Goal: Participate in discussion: Engage in conversation with other users on a specific topic

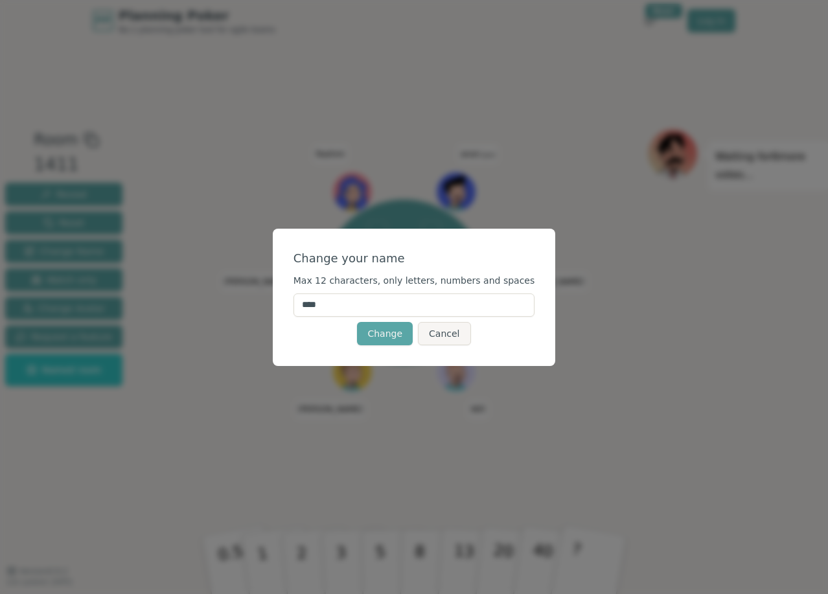
click at [386, 294] on input "****" at bounding box center [415, 305] width 242 height 23
type input "**"
click at [390, 338] on button "Change" at bounding box center [385, 333] width 56 height 23
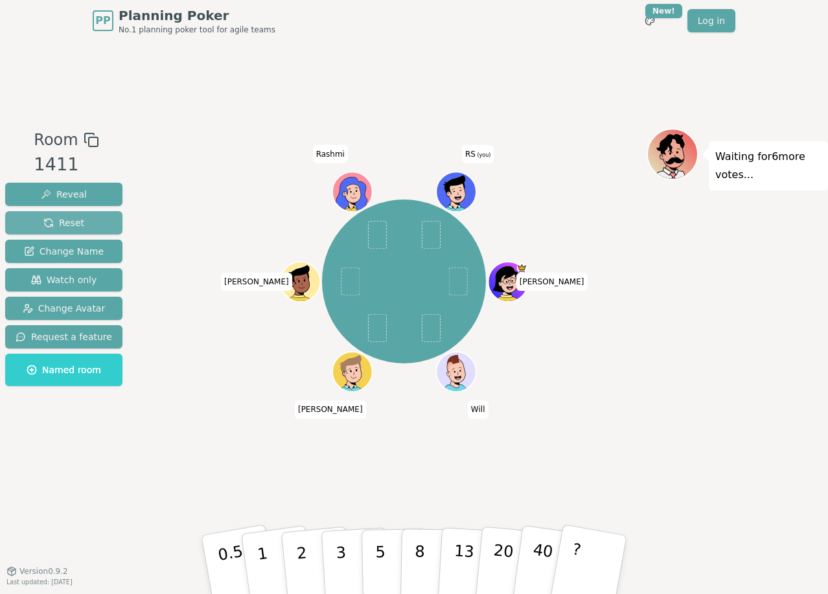
click at [73, 222] on span "Reset" at bounding box center [63, 222] width 41 height 13
click at [87, 190] on button "Reveal" at bounding box center [63, 194] width 117 height 23
click at [82, 245] on span "Change Name" at bounding box center [64, 251] width 80 height 13
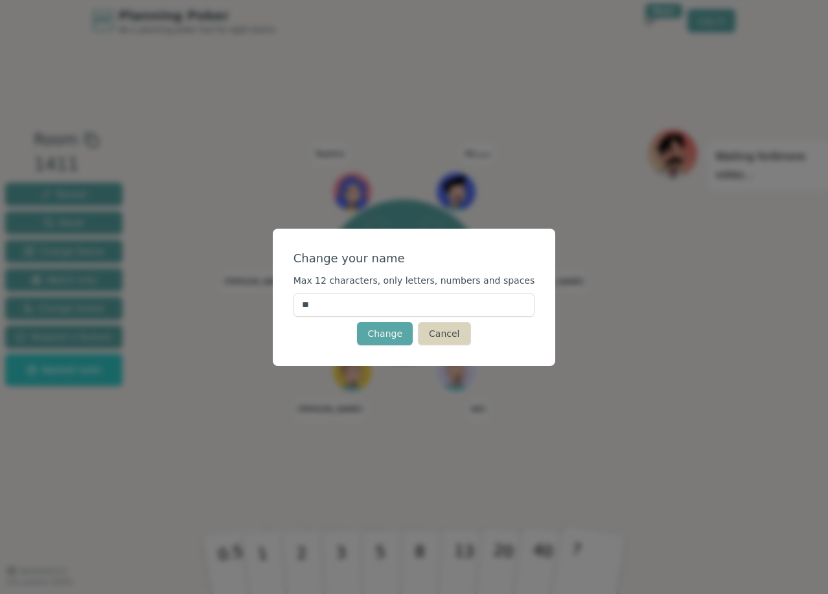
click at [441, 334] on button "Cancel" at bounding box center [444, 333] width 52 height 23
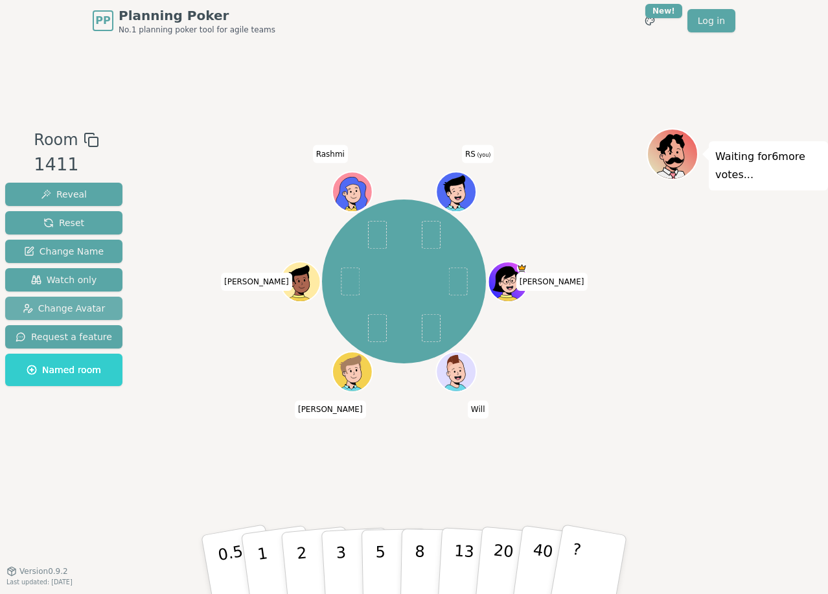
click at [82, 310] on span "Change Avatar" at bounding box center [64, 308] width 83 height 13
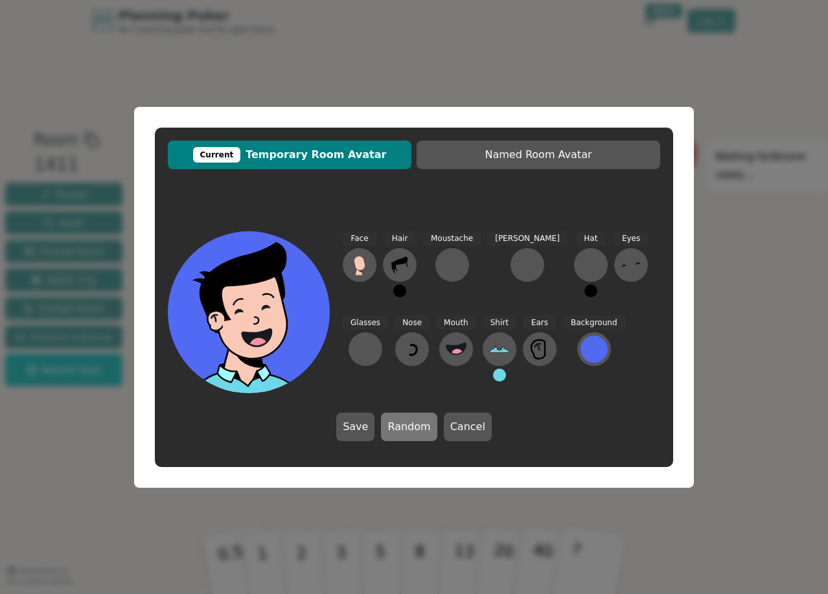
click at [405, 428] on button "Random" at bounding box center [409, 427] width 56 height 29
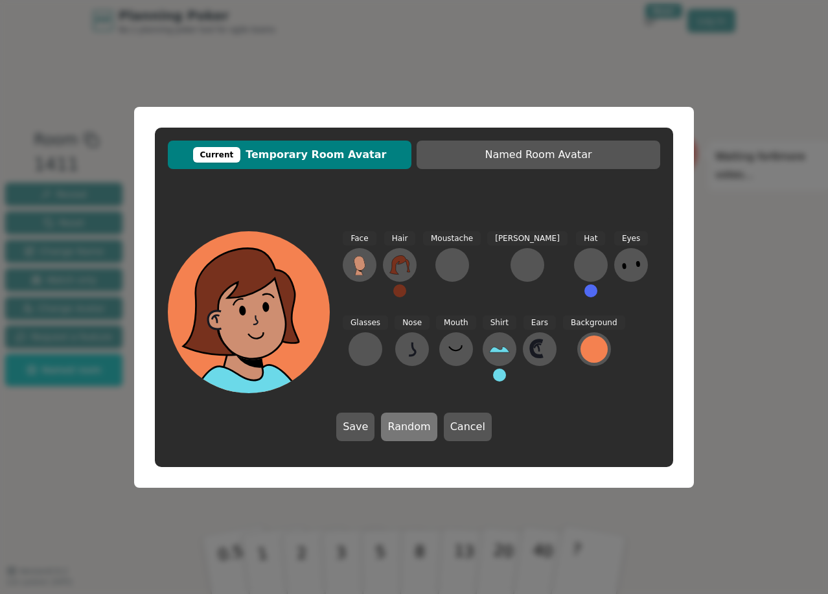
click at [405, 428] on button "Random" at bounding box center [409, 427] width 56 height 29
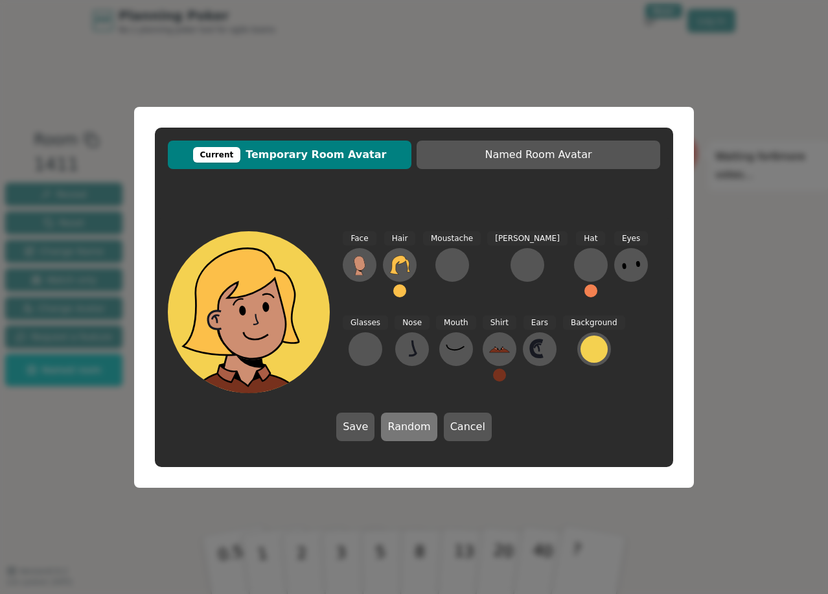
click at [405, 428] on button "Random" at bounding box center [409, 427] width 56 height 29
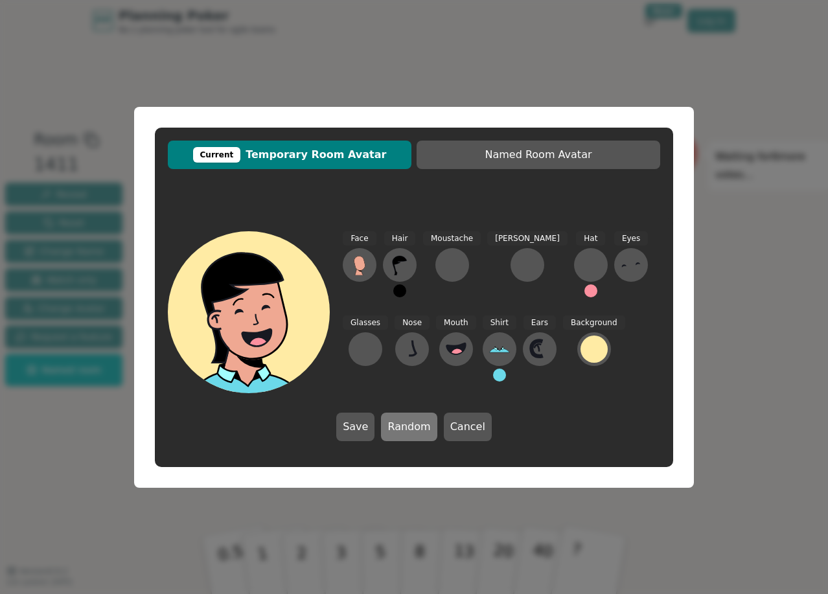
click at [405, 428] on button "Random" at bounding box center [409, 427] width 56 height 29
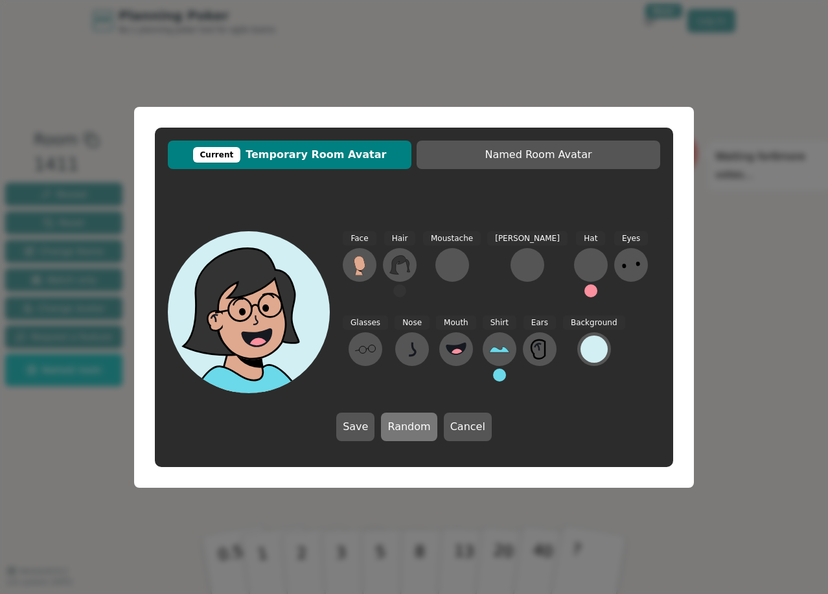
click at [405, 428] on button "Random" at bounding box center [409, 427] width 56 height 29
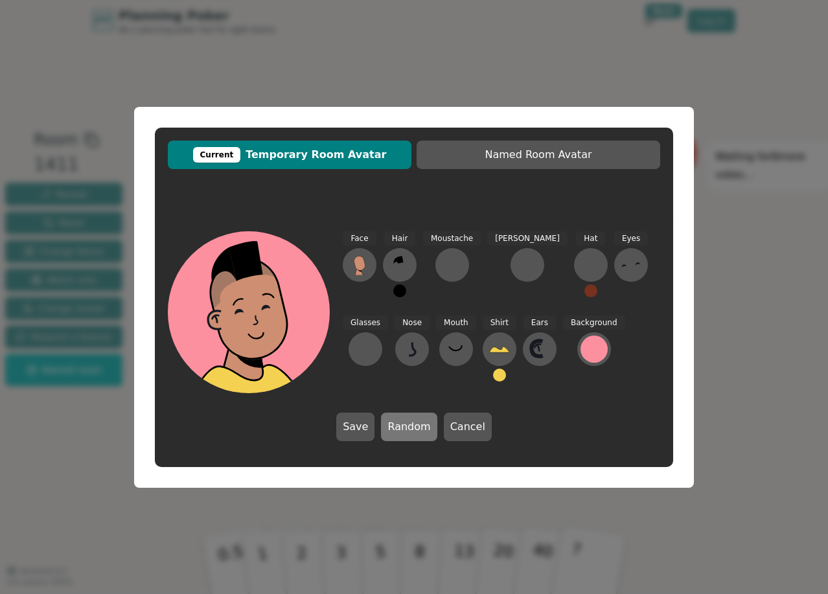
click at [405, 428] on button "Random" at bounding box center [409, 427] width 56 height 29
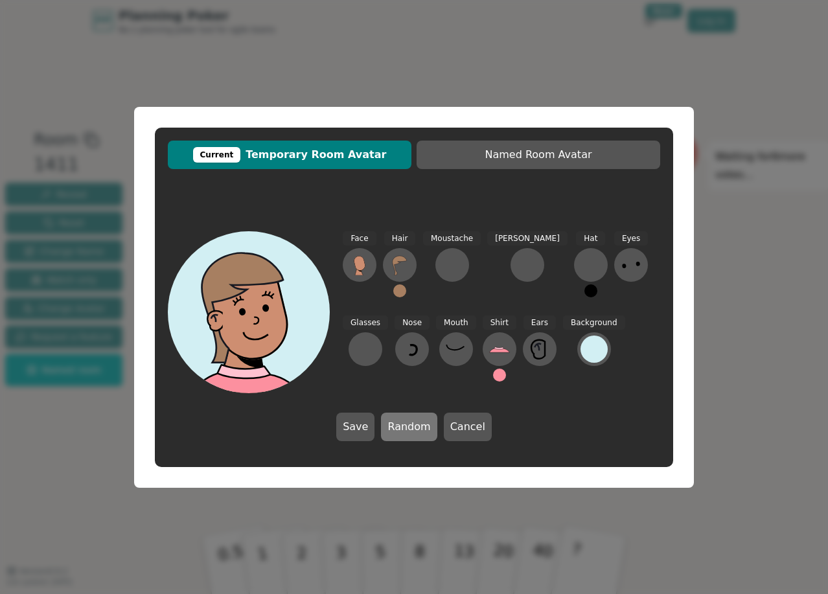
click at [405, 428] on button "Random" at bounding box center [409, 427] width 56 height 29
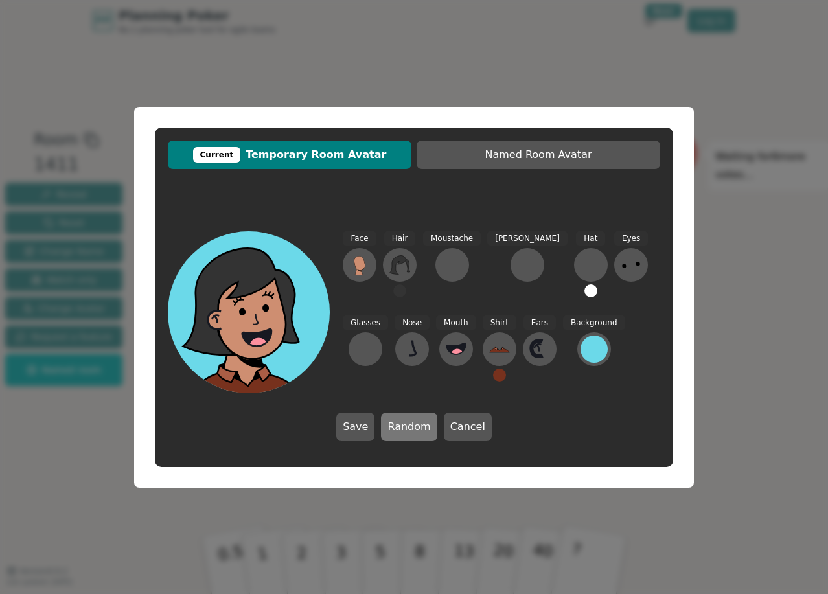
click at [405, 428] on button "Random" at bounding box center [409, 427] width 56 height 29
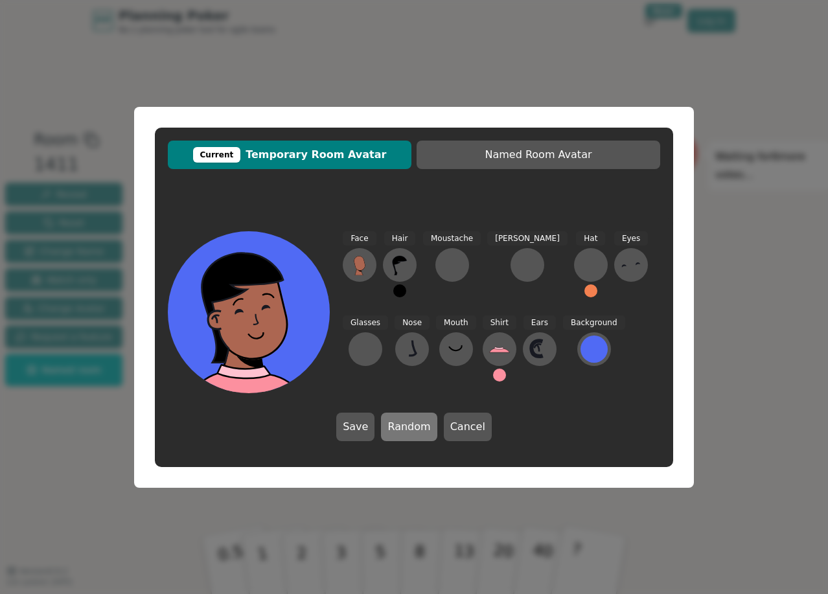
click at [405, 428] on button "Random" at bounding box center [409, 427] width 56 height 29
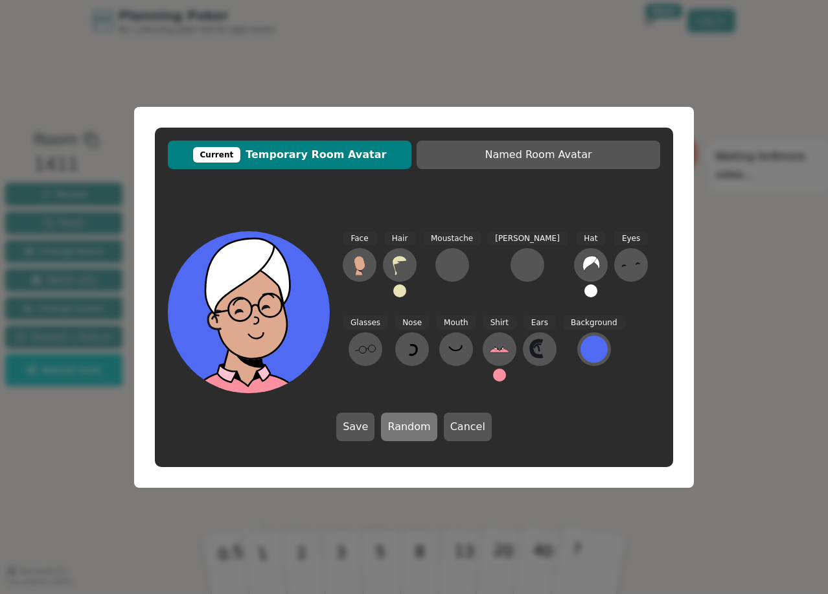
click at [405, 428] on button "Random" at bounding box center [409, 427] width 56 height 29
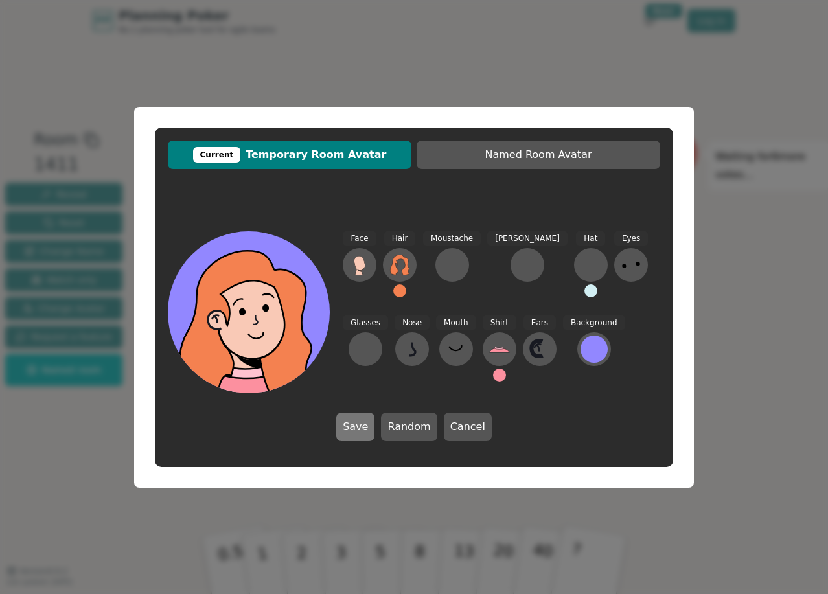
click at [356, 426] on button "Save" at bounding box center [355, 427] width 38 height 29
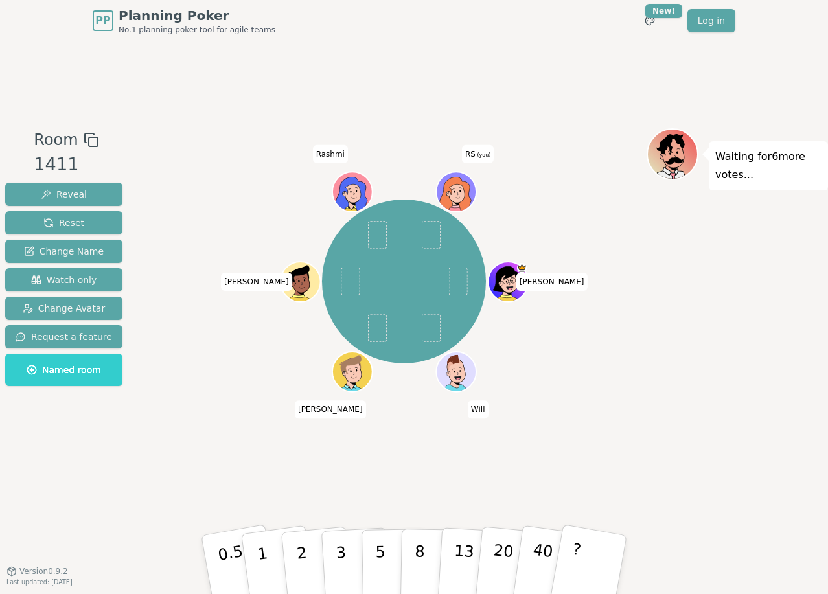
click at [581, 78] on div "Room 1411 Reveal Reset Change Name Watch only Change Avatar Request a feature N…" at bounding box center [414, 305] width 828 height 529
click at [684, 372] on div "Waiting for 6 more votes..." at bounding box center [737, 306] width 181 height 356
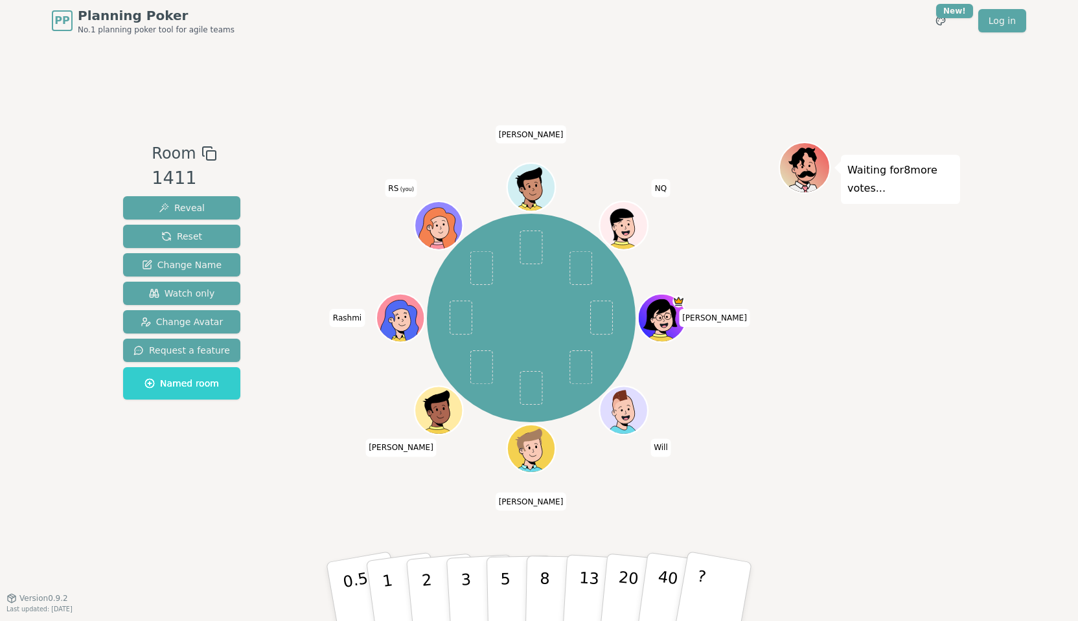
click at [819, 319] on div "Waiting for 8 more votes..." at bounding box center [869, 320] width 181 height 356
click at [472, 576] on button "3" at bounding box center [481, 592] width 71 height 101
click at [819, 345] on div "Waiting for 6 more votes..." at bounding box center [869, 320] width 181 height 356
click at [819, 387] on div "Waiting for 5 more votes..." at bounding box center [869, 320] width 181 height 356
click at [466, 589] on p "3" at bounding box center [467, 593] width 14 height 71
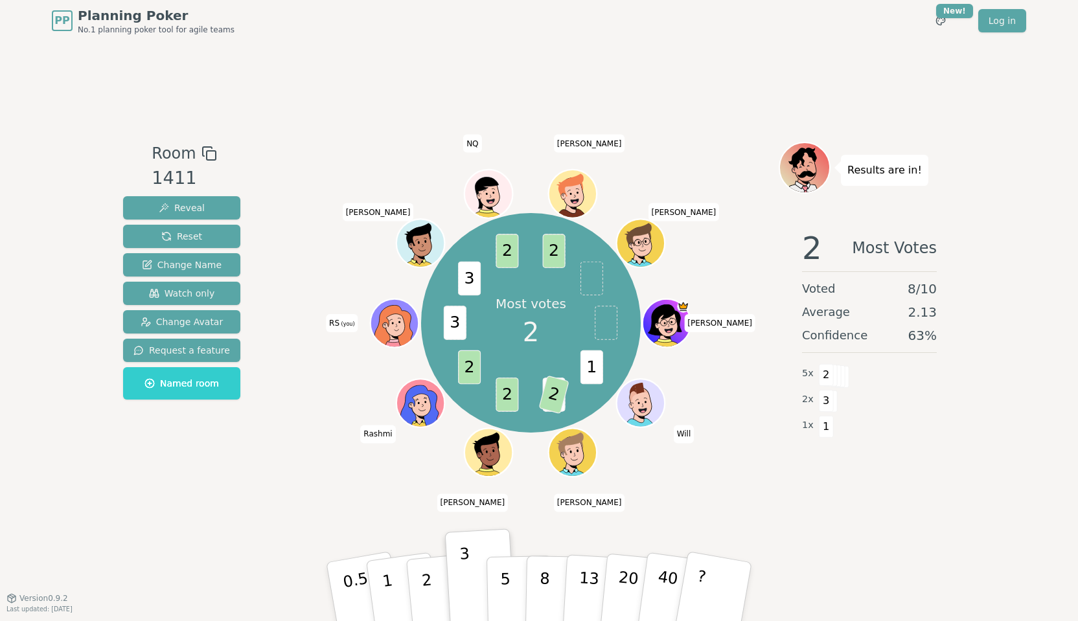
drag, startPoint x: 430, startPoint y: 586, endPoint x: 434, endPoint y: 580, distance: 7.0
click at [430, 586] on button "2" at bounding box center [443, 604] width 74 height 103
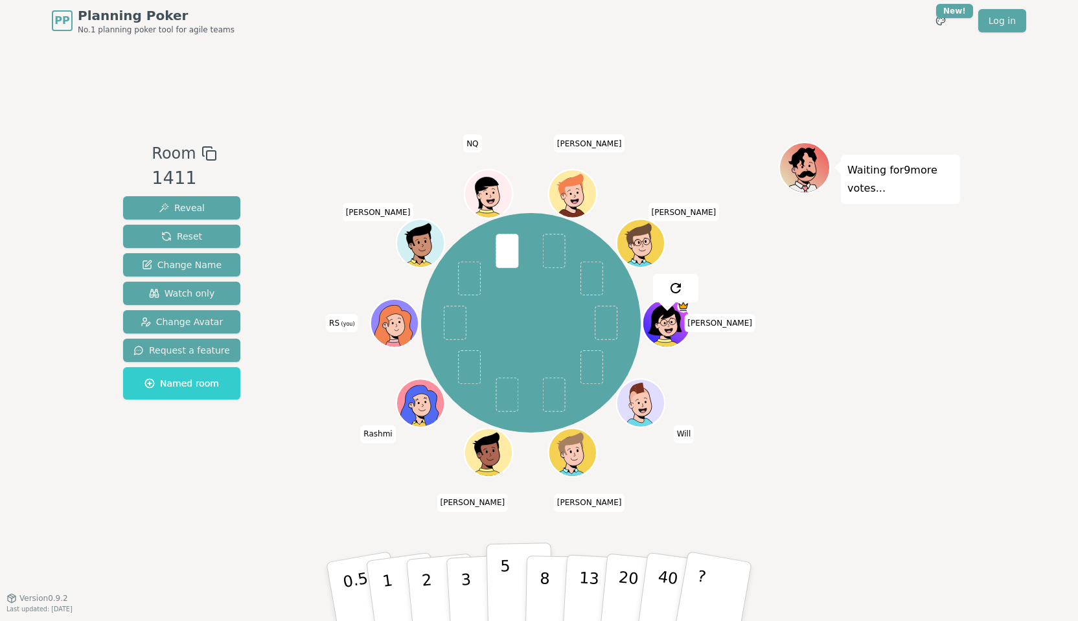
click at [504, 589] on p "5" at bounding box center [505, 592] width 11 height 70
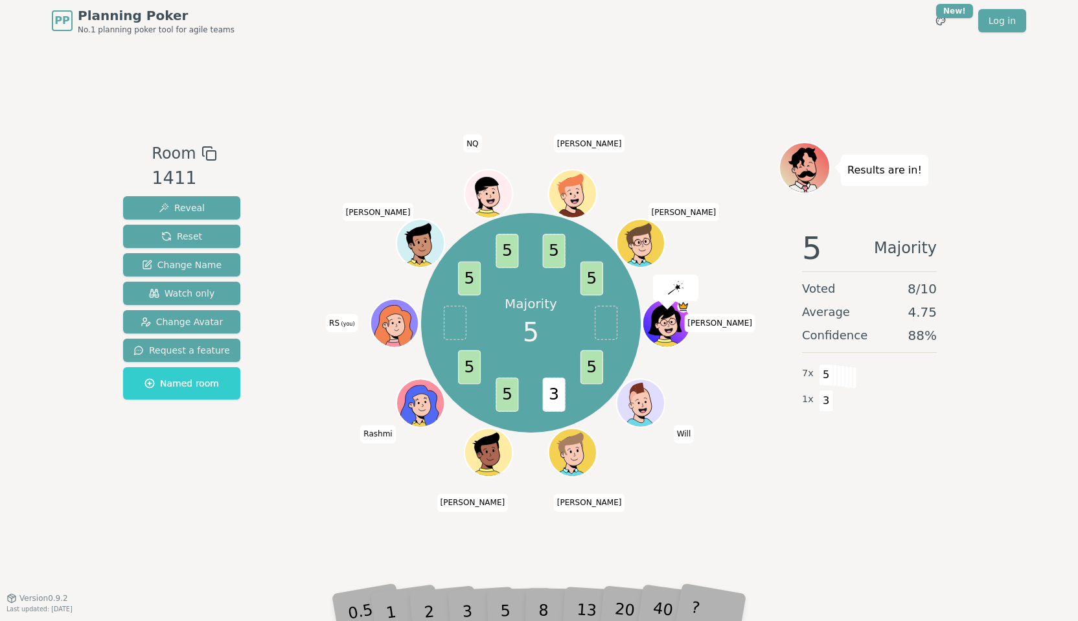
click at [500, 589] on div "0.5 1 2 3 5 8 13 20 40 ?" at bounding box center [539, 592] width 389 height 45
click at [504, 589] on div "5" at bounding box center [520, 592] width 40 height 46
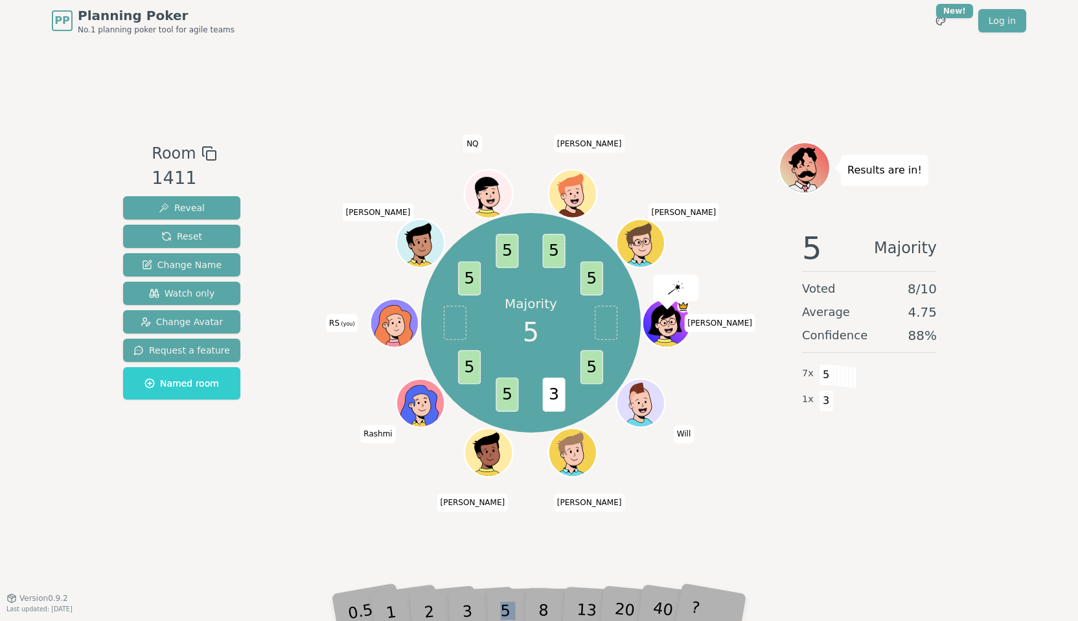
click at [504, 589] on div "5" at bounding box center [520, 592] width 40 height 46
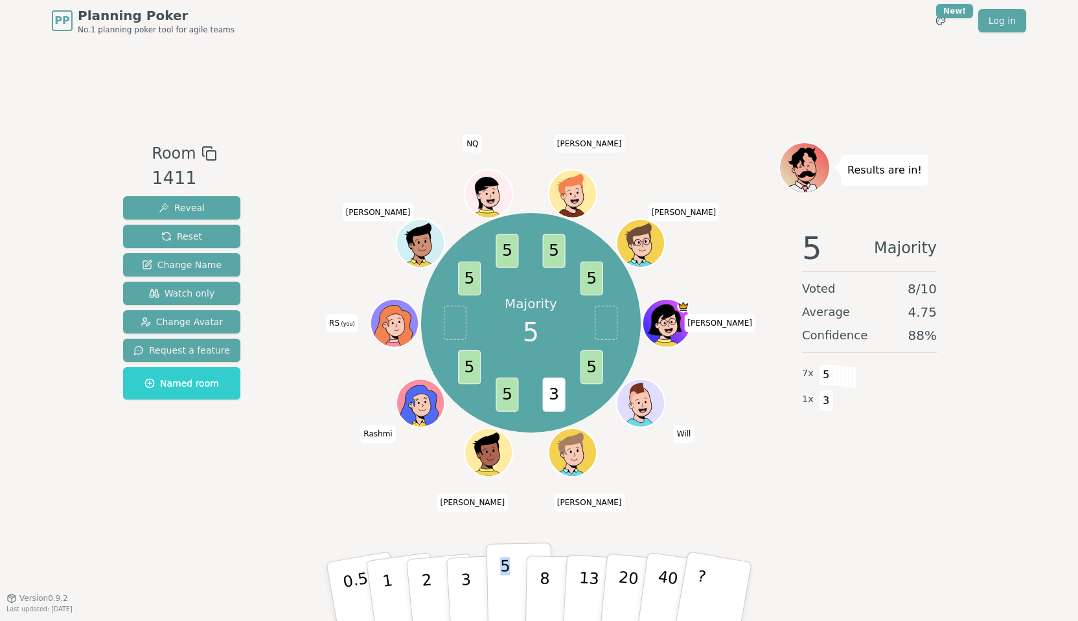
click at [511, 589] on button "5" at bounding box center [520, 592] width 67 height 99
click at [819, 519] on div "PP Planning Poker No.1 planning poker tool for agile teams Toggle theme New! Lo…" at bounding box center [539, 310] width 1078 height 621
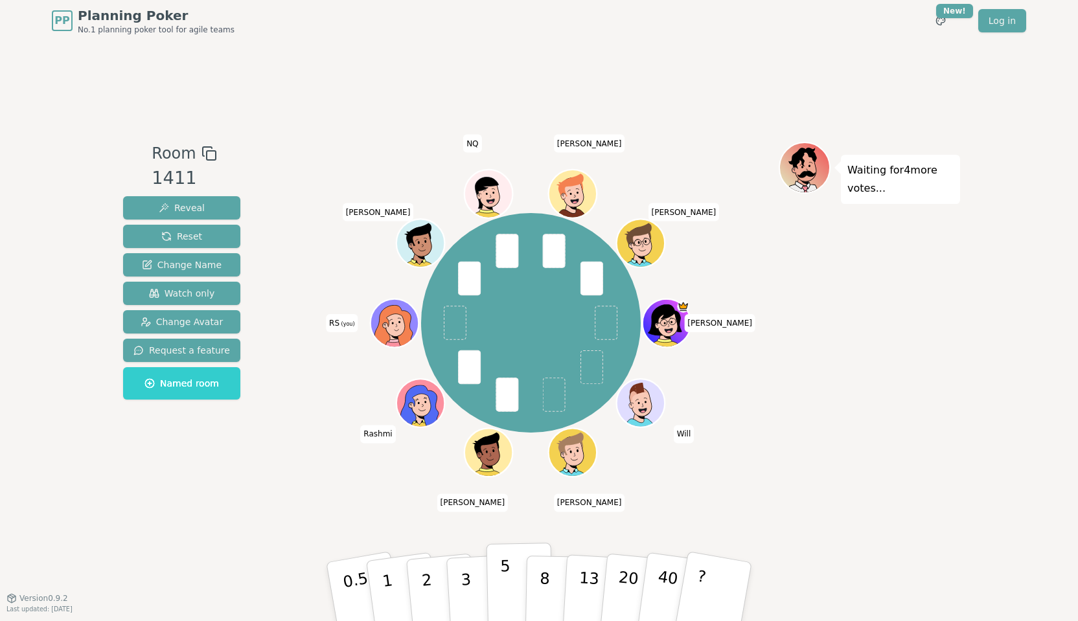
click at [497, 589] on button "5" at bounding box center [520, 592] width 67 height 99
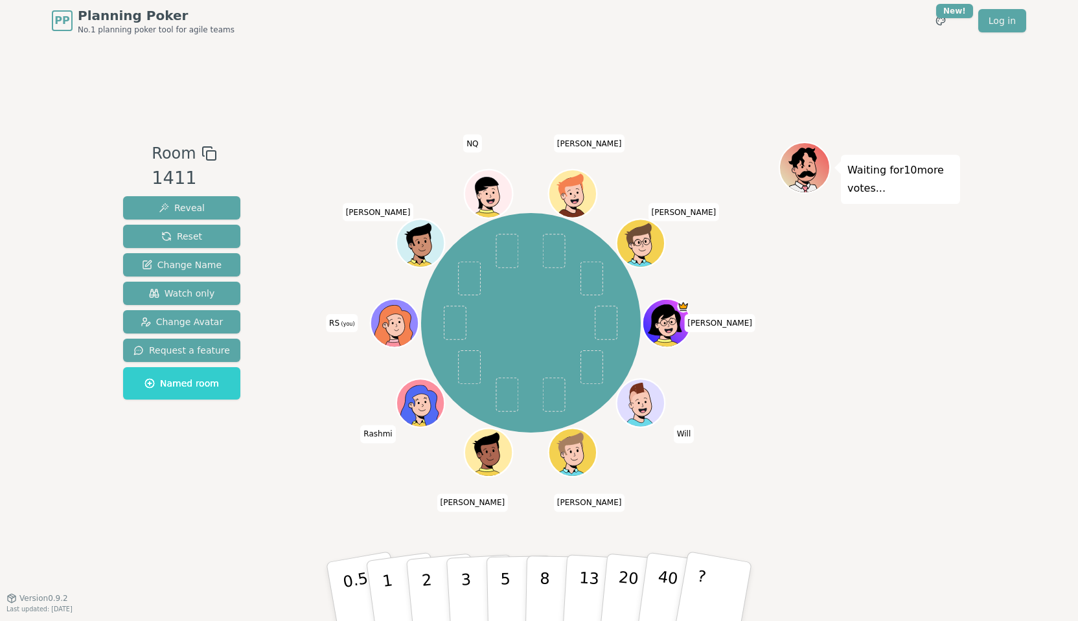
click at [819, 384] on div "Waiting for 10 more votes..." at bounding box center [869, 320] width 181 height 356
click at [391, 589] on p "1" at bounding box center [389, 594] width 19 height 71
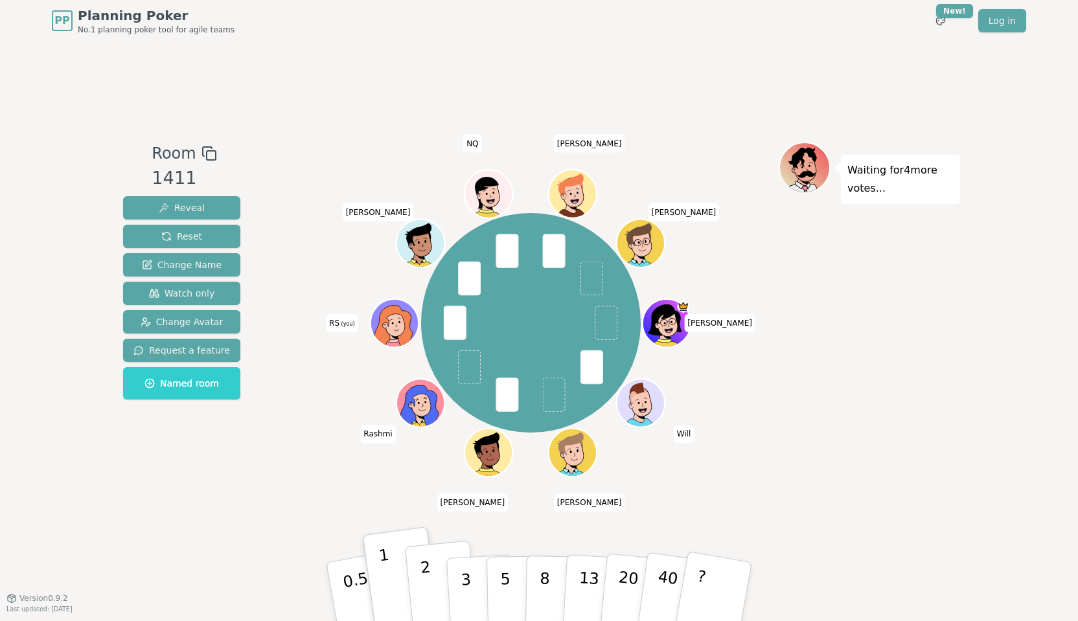
click at [418, 589] on button "2" at bounding box center [442, 592] width 74 height 103
click at [392, 583] on button "1" at bounding box center [402, 592] width 77 height 105
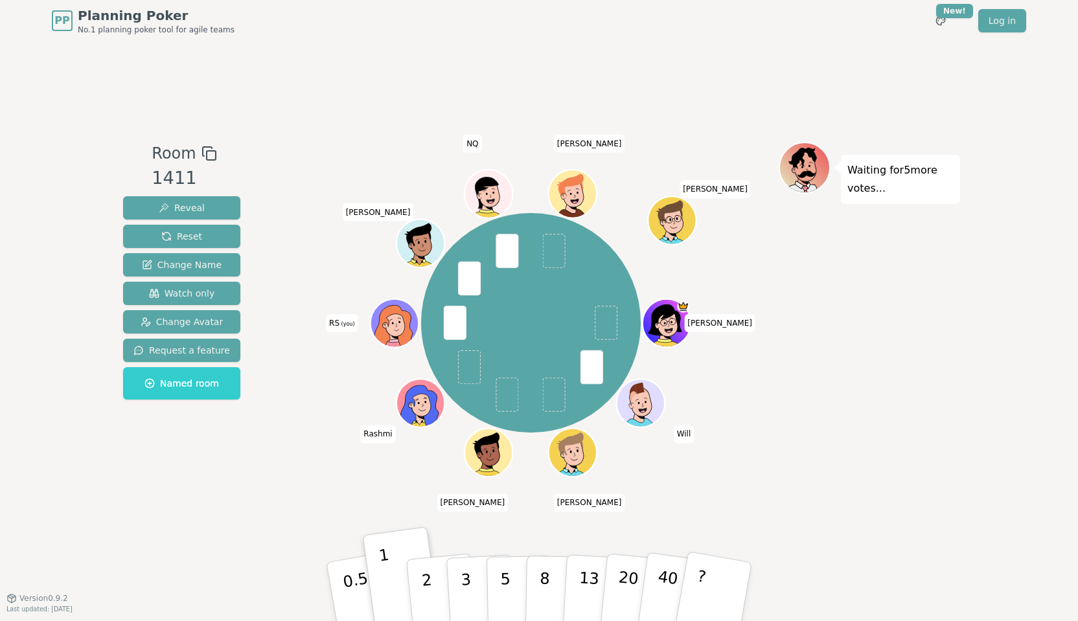
click at [262, 479] on div "Room 1411 Reveal Reset Change Name Watch only Change Avatar Request a feature N…" at bounding box center [539, 320] width 842 height 356
click at [430, 589] on p "2" at bounding box center [428, 594] width 17 height 71
click at [394, 589] on button "1" at bounding box center [402, 592] width 77 height 105
click at [470, 589] on p "3" at bounding box center [467, 593] width 14 height 71
click at [430, 589] on p "2" at bounding box center [428, 594] width 17 height 71
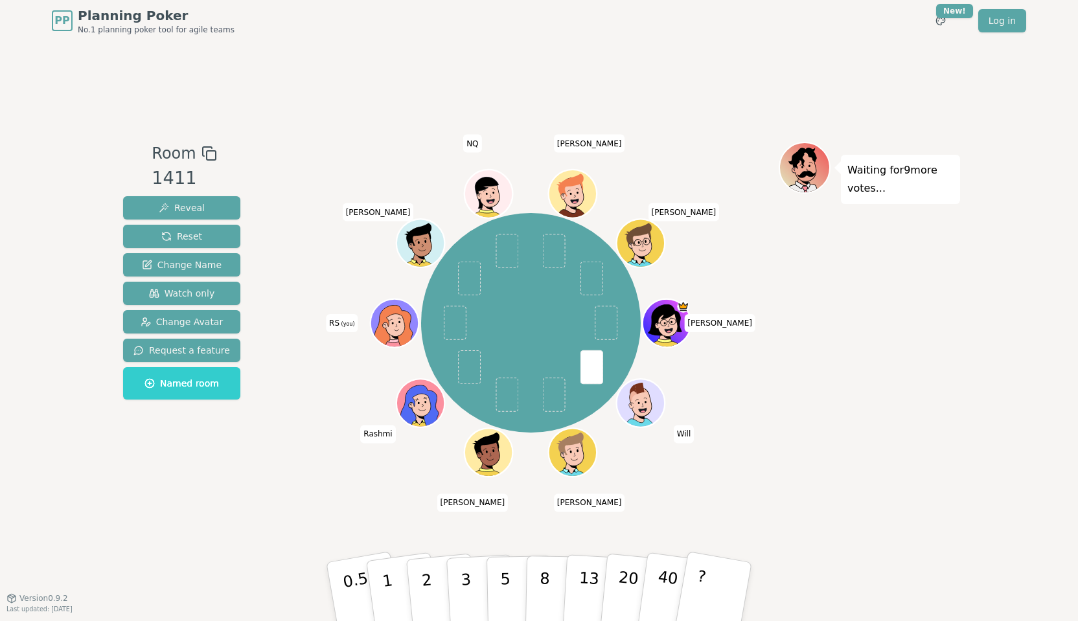
click at [819, 323] on div "Waiting for 9 more votes..." at bounding box center [869, 320] width 181 height 356
click at [465, 589] on p "3" at bounding box center [467, 593] width 14 height 71
click at [181, 296] on span "Watch only" at bounding box center [182, 293] width 66 height 13
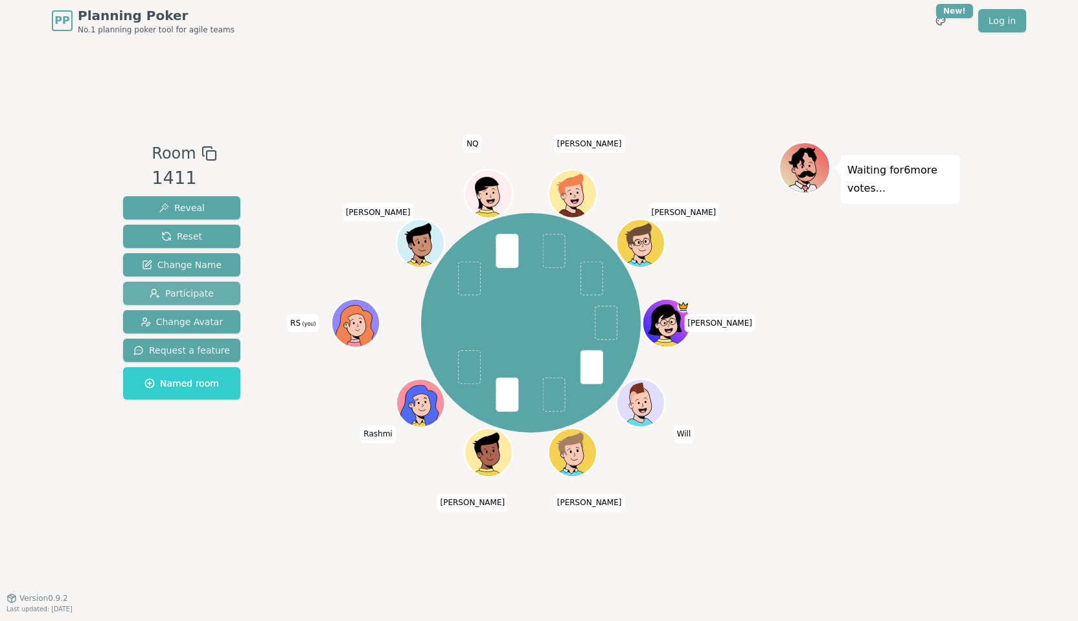
click at [188, 295] on span "Participate" at bounding box center [182, 293] width 64 height 13
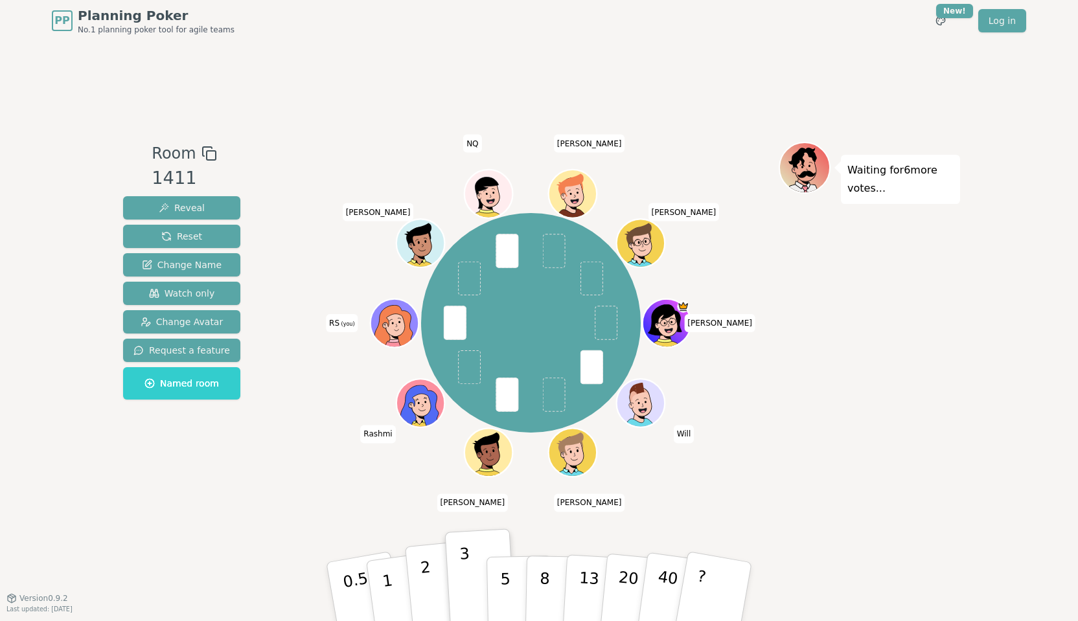
click at [428, 589] on p "2" at bounding box center [428, 594] width 17 height 71
click at [464, 589] on p "3" at bounding box center [467, 593] width 14 height 71
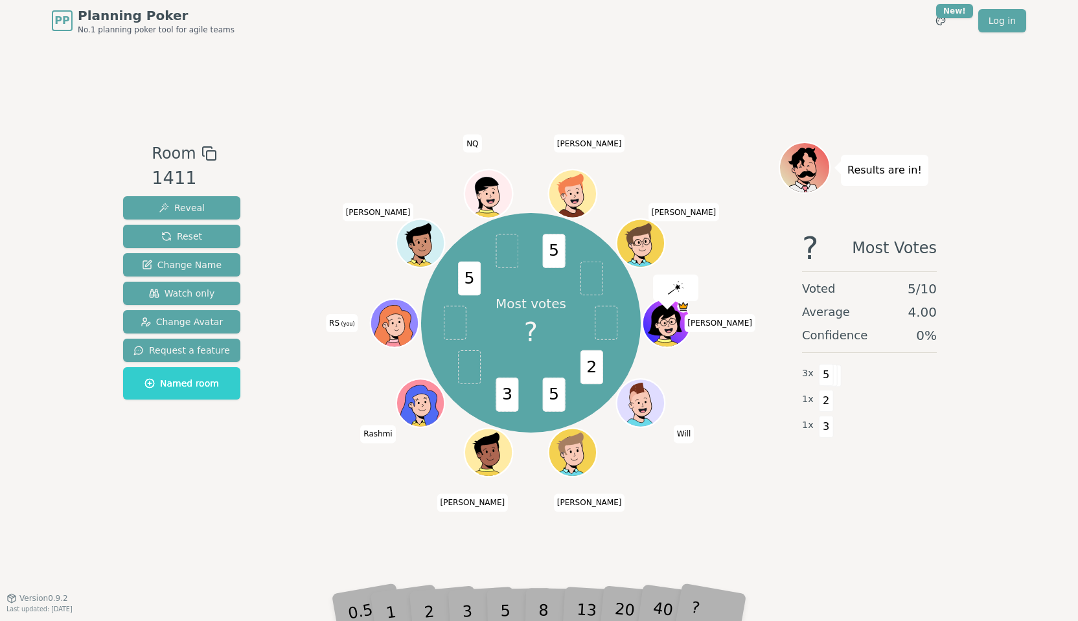
click at [493, 588] on div "3" at bounding box center [480, 591] width 41 height 47
click at [500, 589] on div "0.5 1 2 3 5 8 13 20 40 ?" at bounding box center [539, 592] width 389 height 45
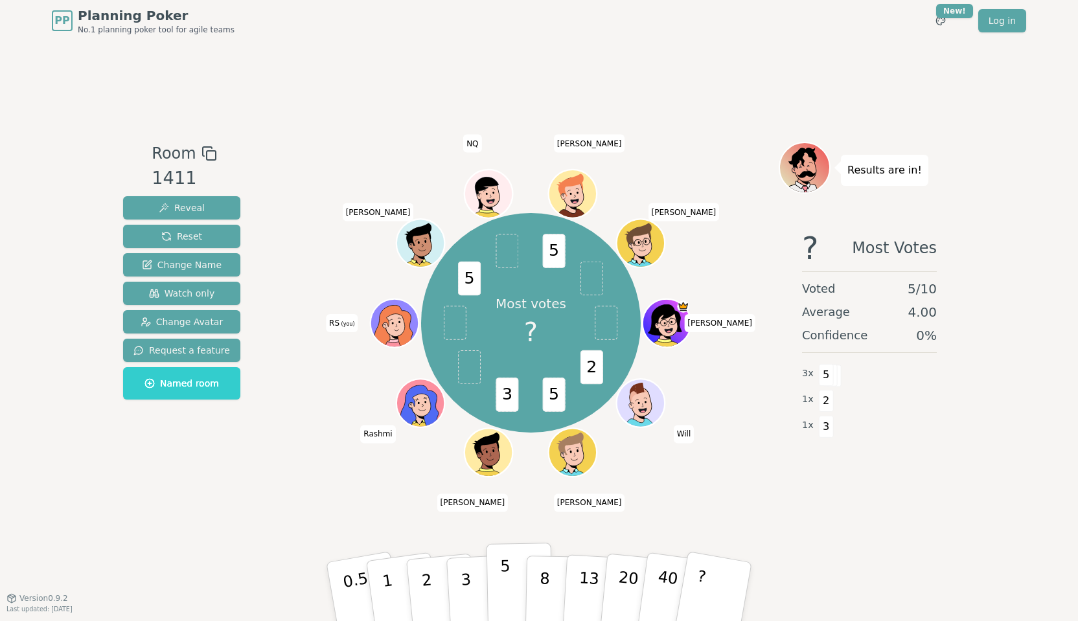
click at [500, 589] on button "5" at bounding box center [520, 592] width 67 height 99
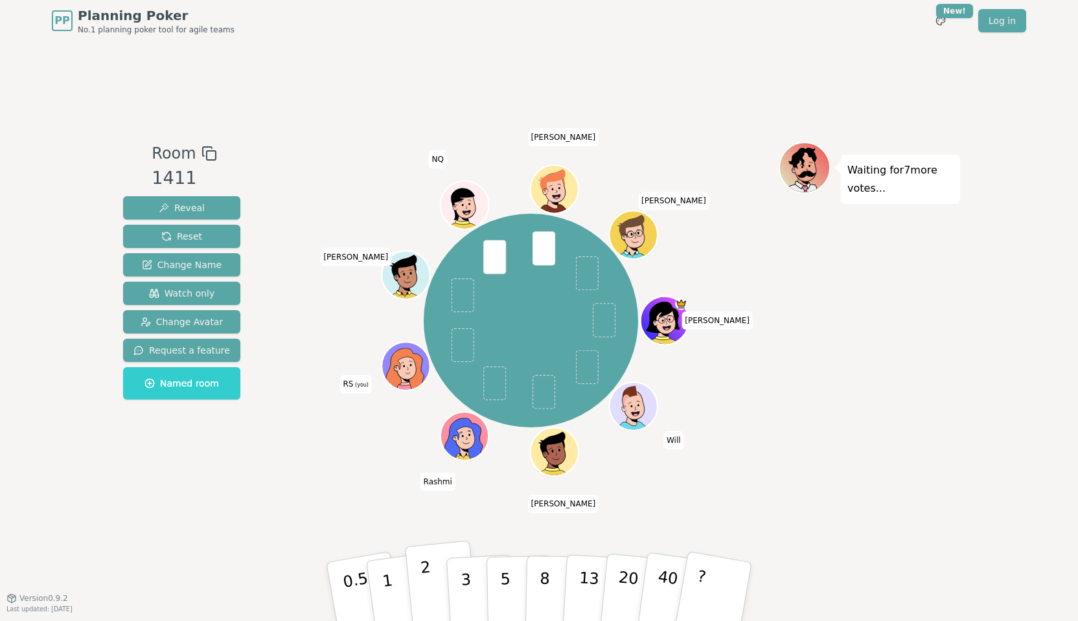
click at [439, 589] on button "2" at bounding box center [442, 592] width 74 height 103
